Goal: Task Accomplishment & Management: Use online tool/utility

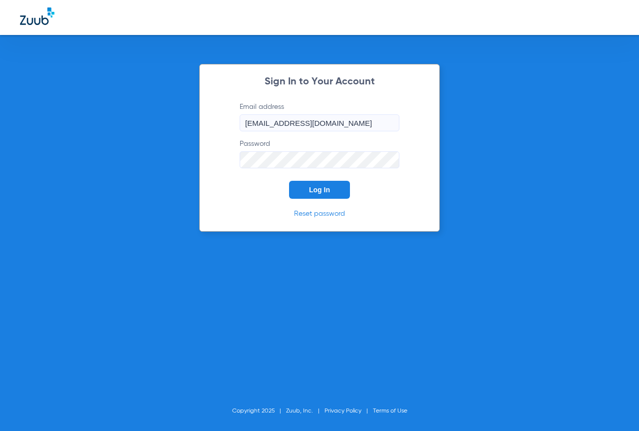
click at [322, 189] on span "Log In" at bounding box center [319, 190] width 21 height 8
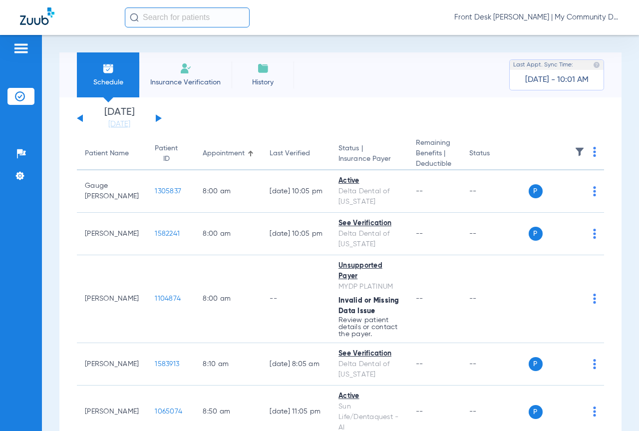
click at [157, 117] on button at bounding box center [159, 117] width 6 height 7
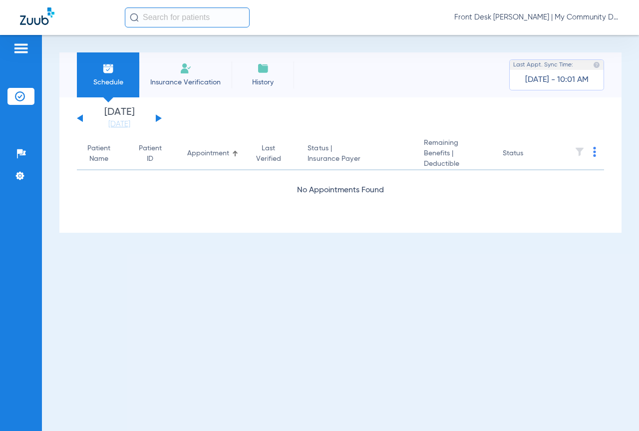
click at [157, 117] on button at bounding box center [159, 117] width 6 height 7
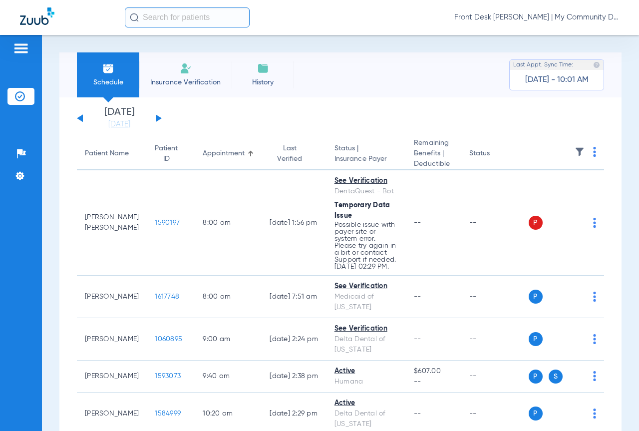
click at [593, 150] on img at bounding box center [594, 152] width 3 height 10
click at [534, 189] on span "Verify All" at bounding box center [548, 191] width 62 height 7
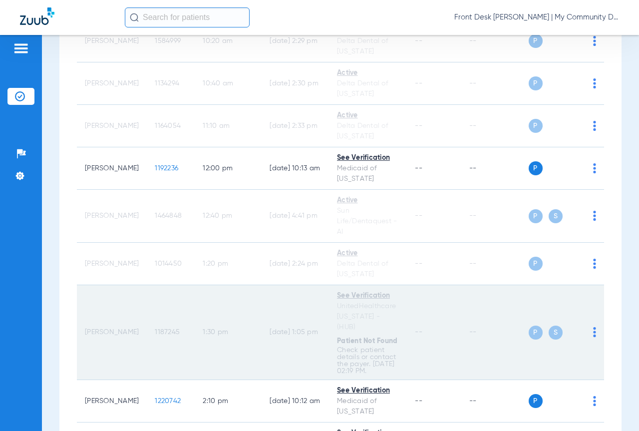
scroll to position [299, 0]
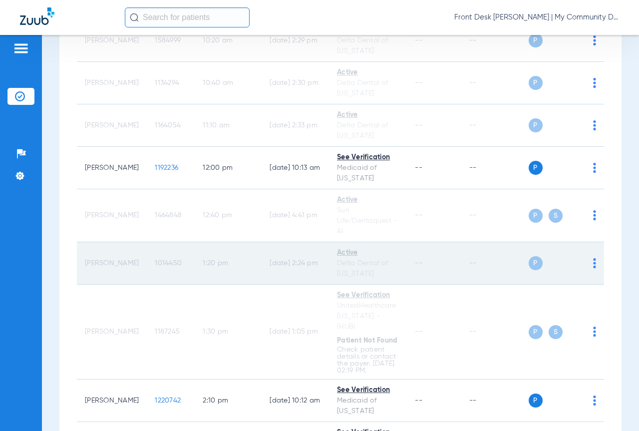
click at [155, 265] on span "1014450" at bounding box center [168, 262] width 27 height 7
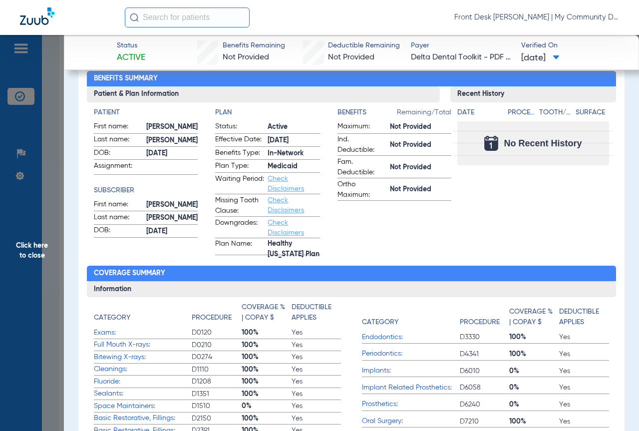
scroll to position [0, 0]
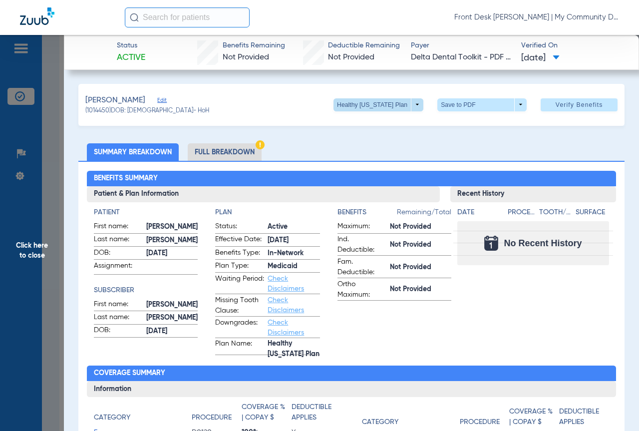
click at [412, 105] on span at bounding box center [378, 104] width 90 height 13
click at [452, 154] on div "Healthy [US_STATE] Plan Out of Network" at bounding box center [411, 132] width 168 height 43
click at [437, 307] on div at bounding box center [319, 215] width 639 height 431
drag, startPoint x: 34, startPoint y: 251, endPoint x: 403, endPoint y: 312, distance: 373.7
click at [39, 254] on span "Click here to close" at bounding box center [32, 250] width 64 height 431
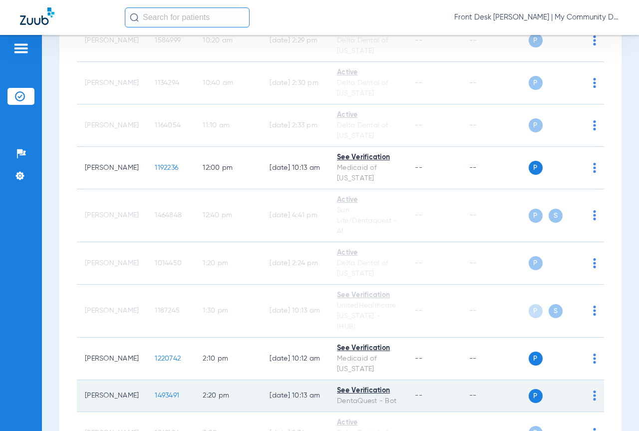
click at [155, 392] on span "1493491" at bounding box center [167, 395] width 24 height 7
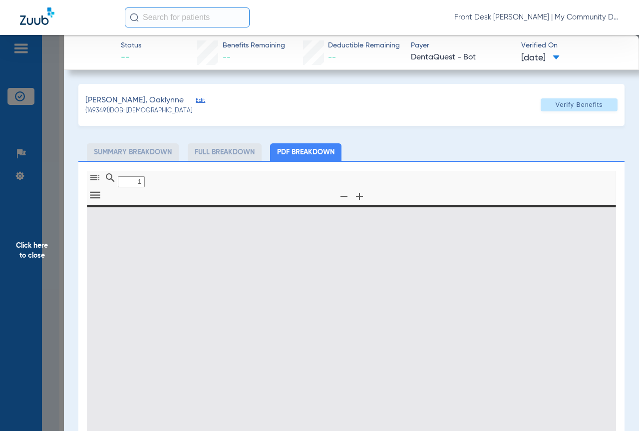
type input "0"
select select "page-width"
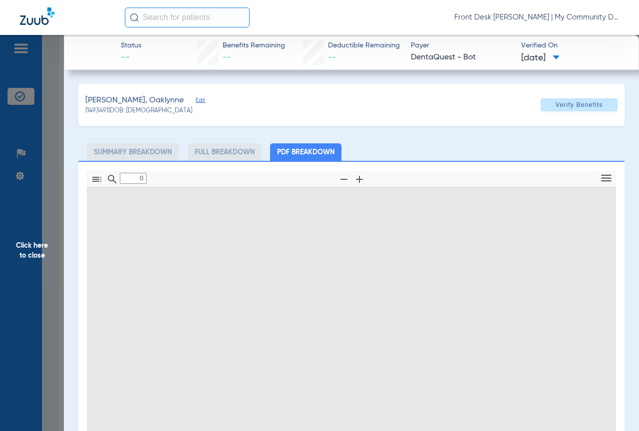
type input "1"
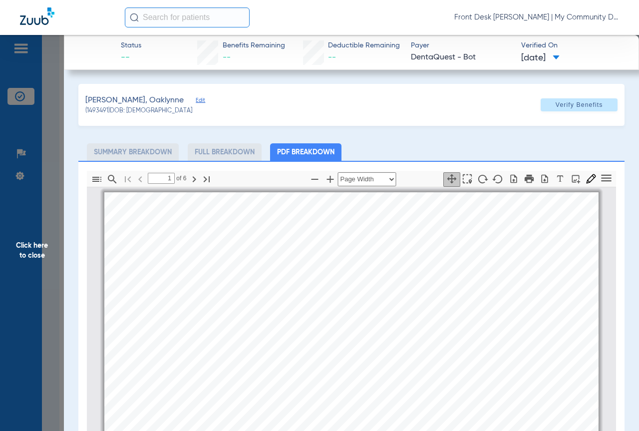
scroll to position [5, 0]
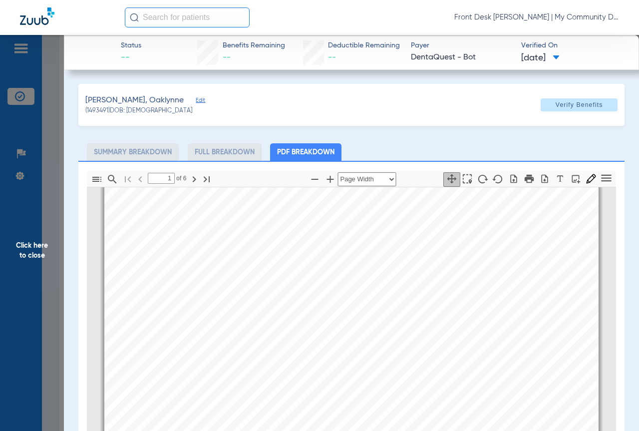
click at [18, 247] on span "Click here to close" at bounding box center [32, 250] width 64 height 431
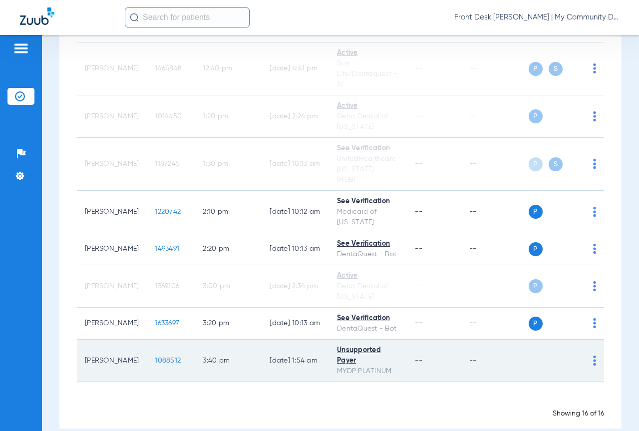
scroll to position [450, 0]
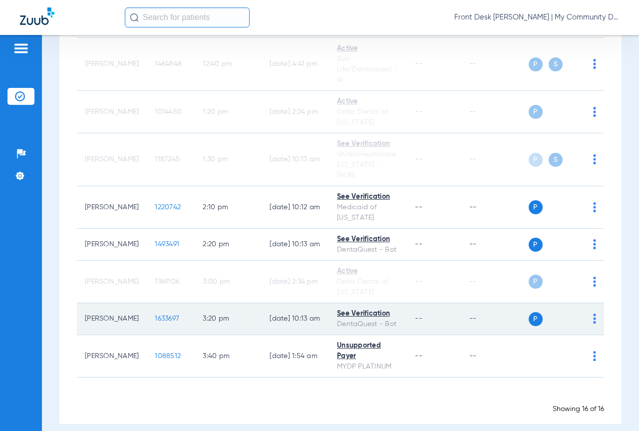
click at [155, 315] on span "1633697" at bounding box center [167, 318] width 24 height 7
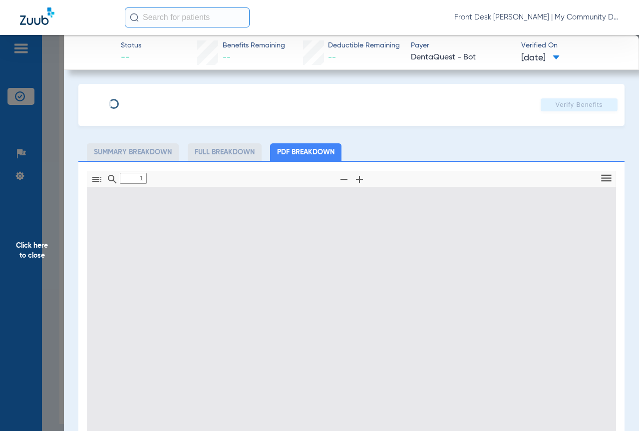
type input "0"
select select "page-width"
type input "1"
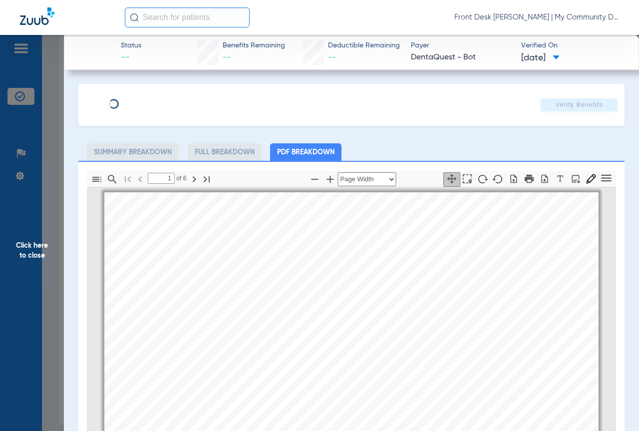
scroll to position [5, 0]
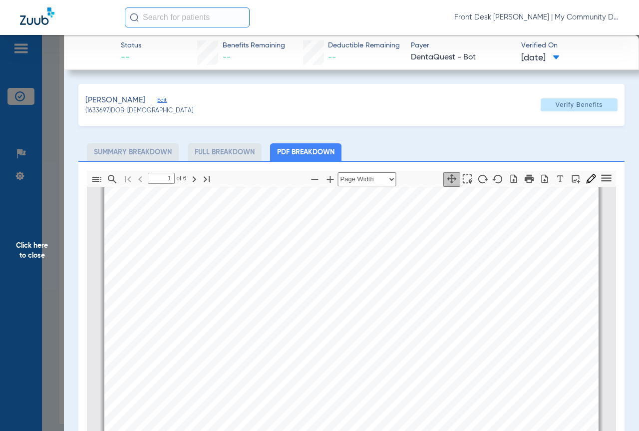
select select "custom"
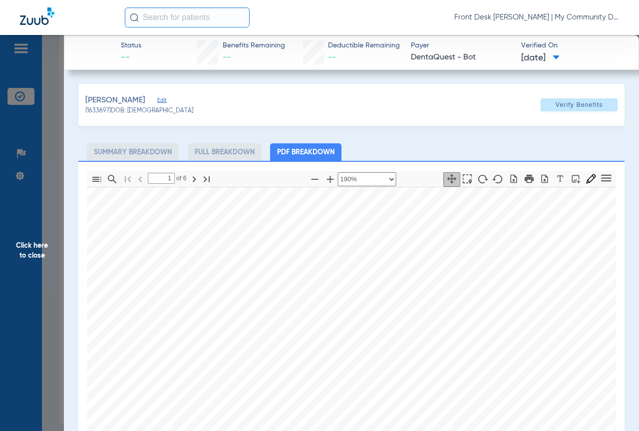
type input "1"
select select "custom"
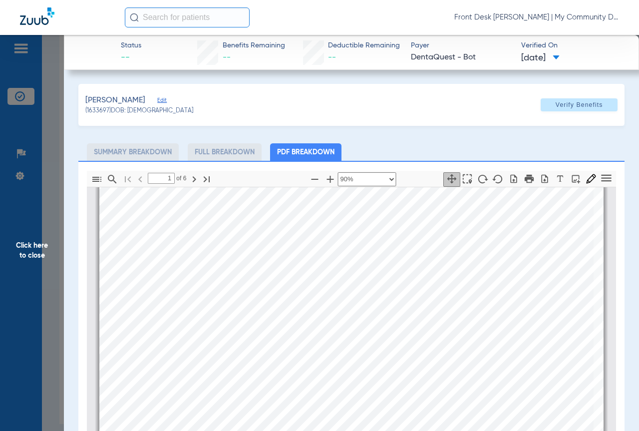
scroll to position [83, 0]
type input "1"
select select "custom"
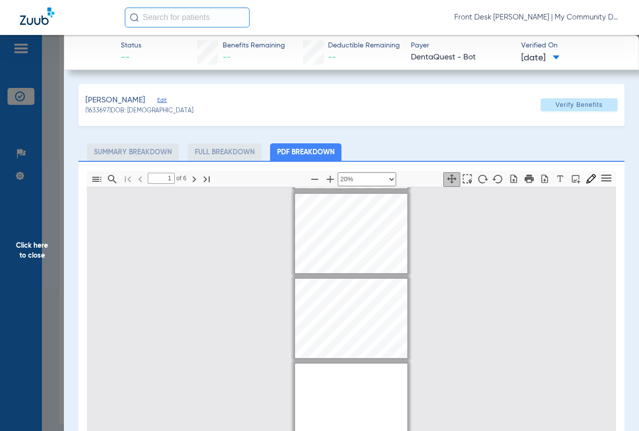
scroll to position [0, 0]
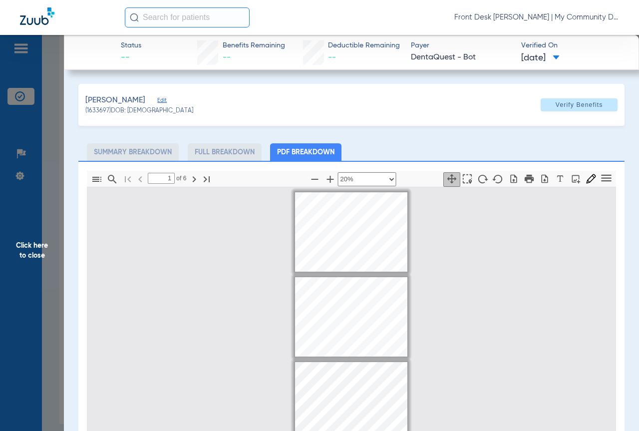
type input "4"
select select "0.5"
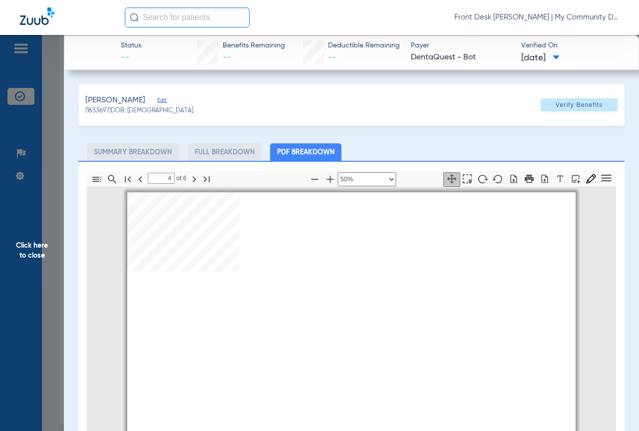
type input "4"
select select "custom"
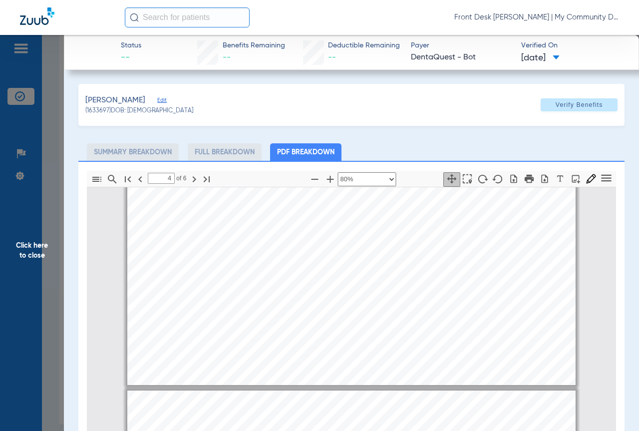
type input "3"
select select "custom"
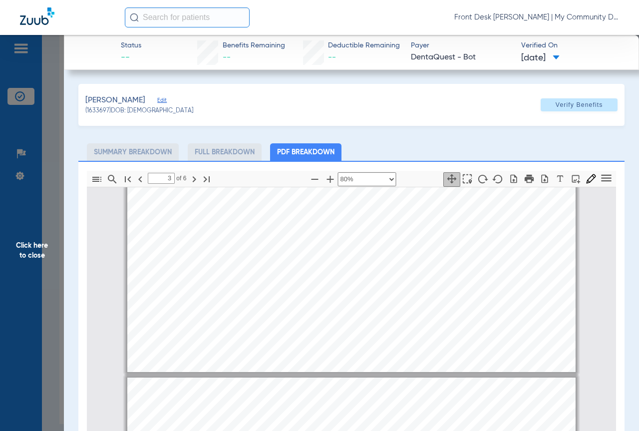
type input "2"
select select "custom"
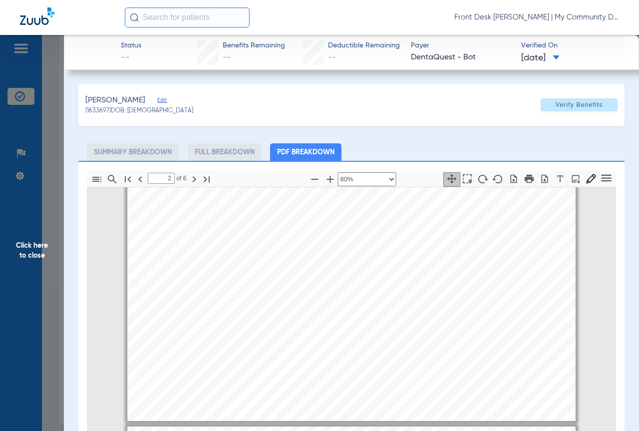
type input "1"
select select "custom"
